Goal: Find specific page/section: Find specific page/section

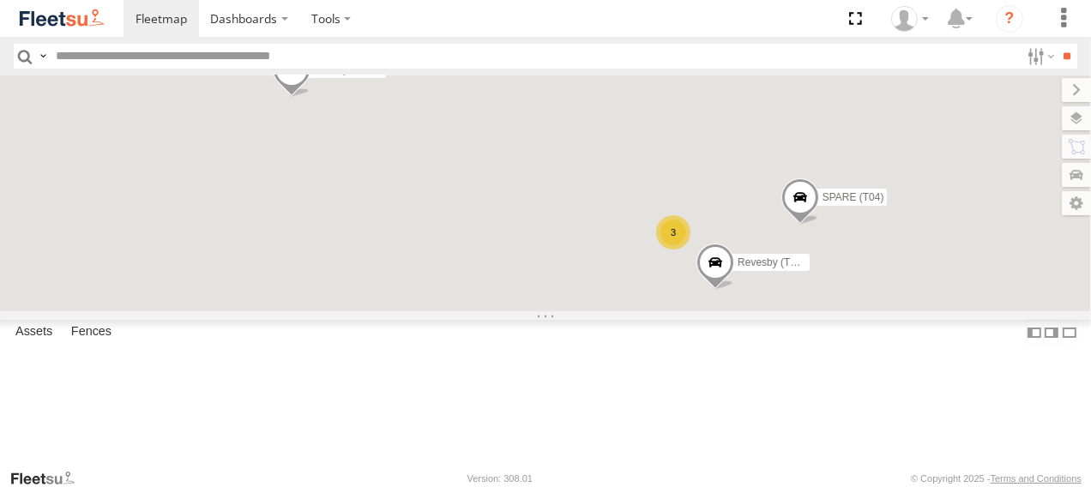
click at [0, 0] on div "Blacktown #2 (T05 - [PERSON_NAME])" at bounding box center [0, 0] width 0 height 0
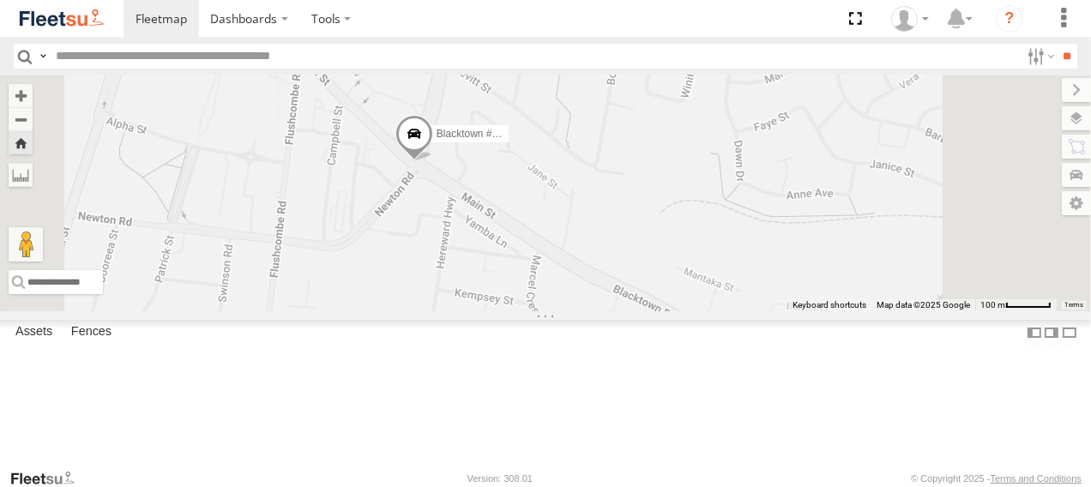
click at [0, 0] on div "All Assets" at bounding box center [0, 0] width 0 height 0
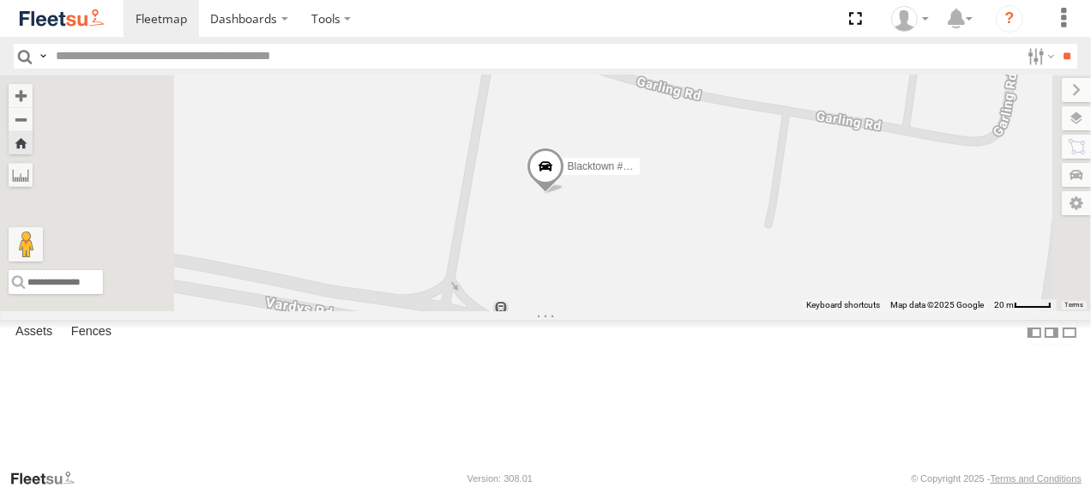
click at [0, 0] on div "Blacktown #2 (T05 - [PERSON_NAME])" at bounding box center [0, 0] width 0 height 0
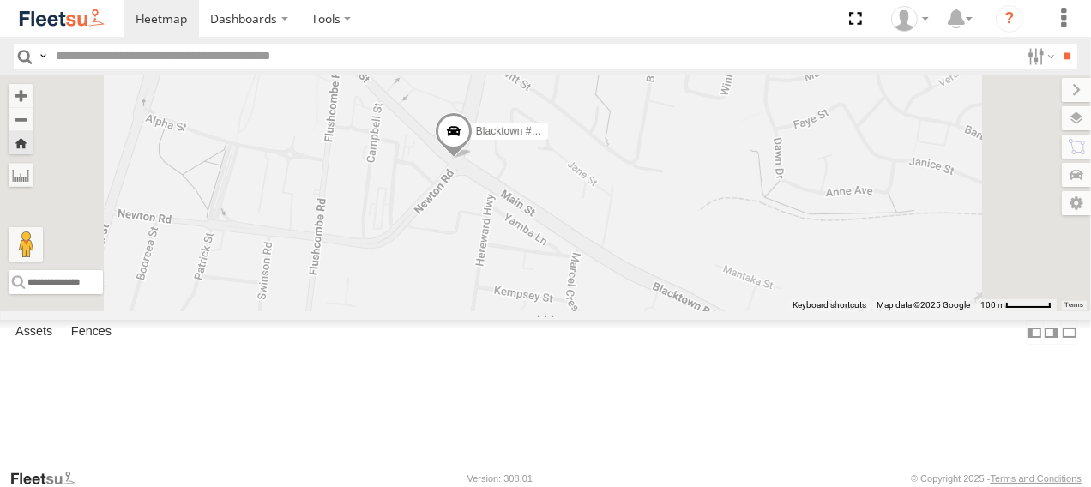
drag, startPoint x: 588, startPoint y: 211, endPoint x: 649, endPoint y: 272, distance: 86.2
click at [646, 271] on div "Blacktown #2 (T05 - [PERSON_NAME])" at bounding box center [545, 194] width 1091 height 236
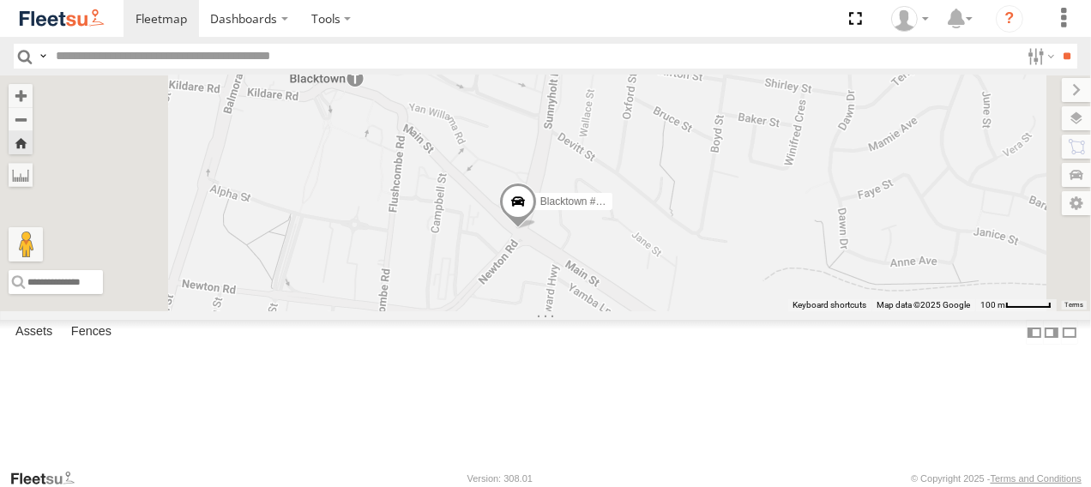
click at [537, 229] on span at bounding box center [518, 206] width 38 height 46
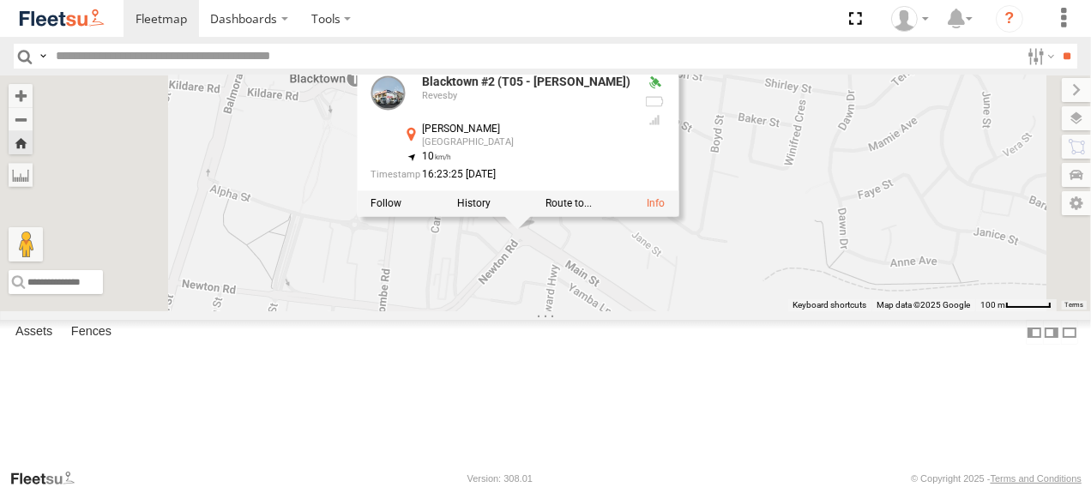
click at [566, 287] on div "Blacktown #2 (T05 - [PERSON_NAME]) Blacktown #2 (T05 - [PERSON_NAME]) Revesby […" at bounding box center [545, 194] width 1091 height 236
